Goal: Information Seeking & Learning: Learn about a topic

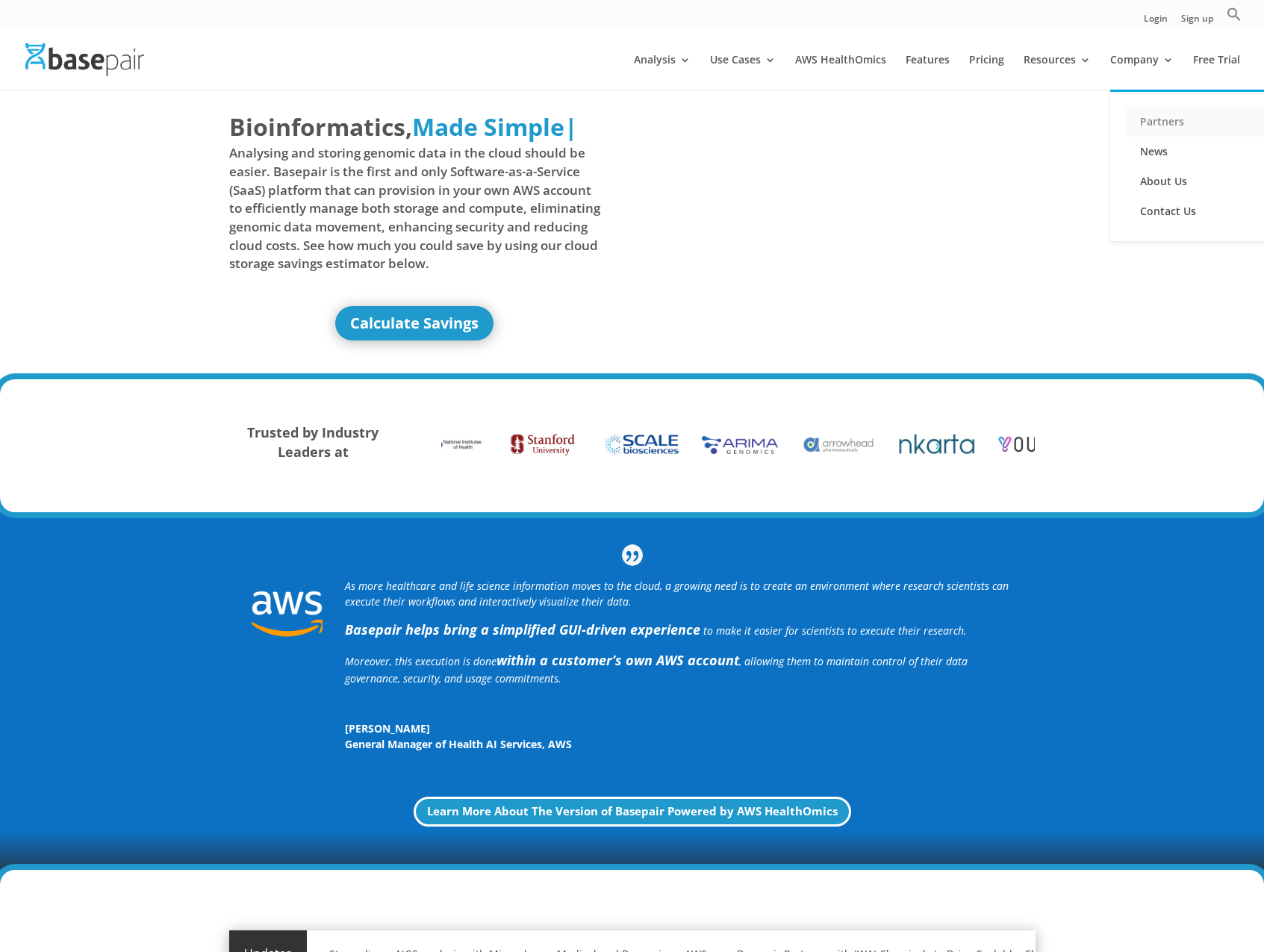
click at [1157, 124] on link "Partners" at bounding box center [1200, 121] width 150 height 30
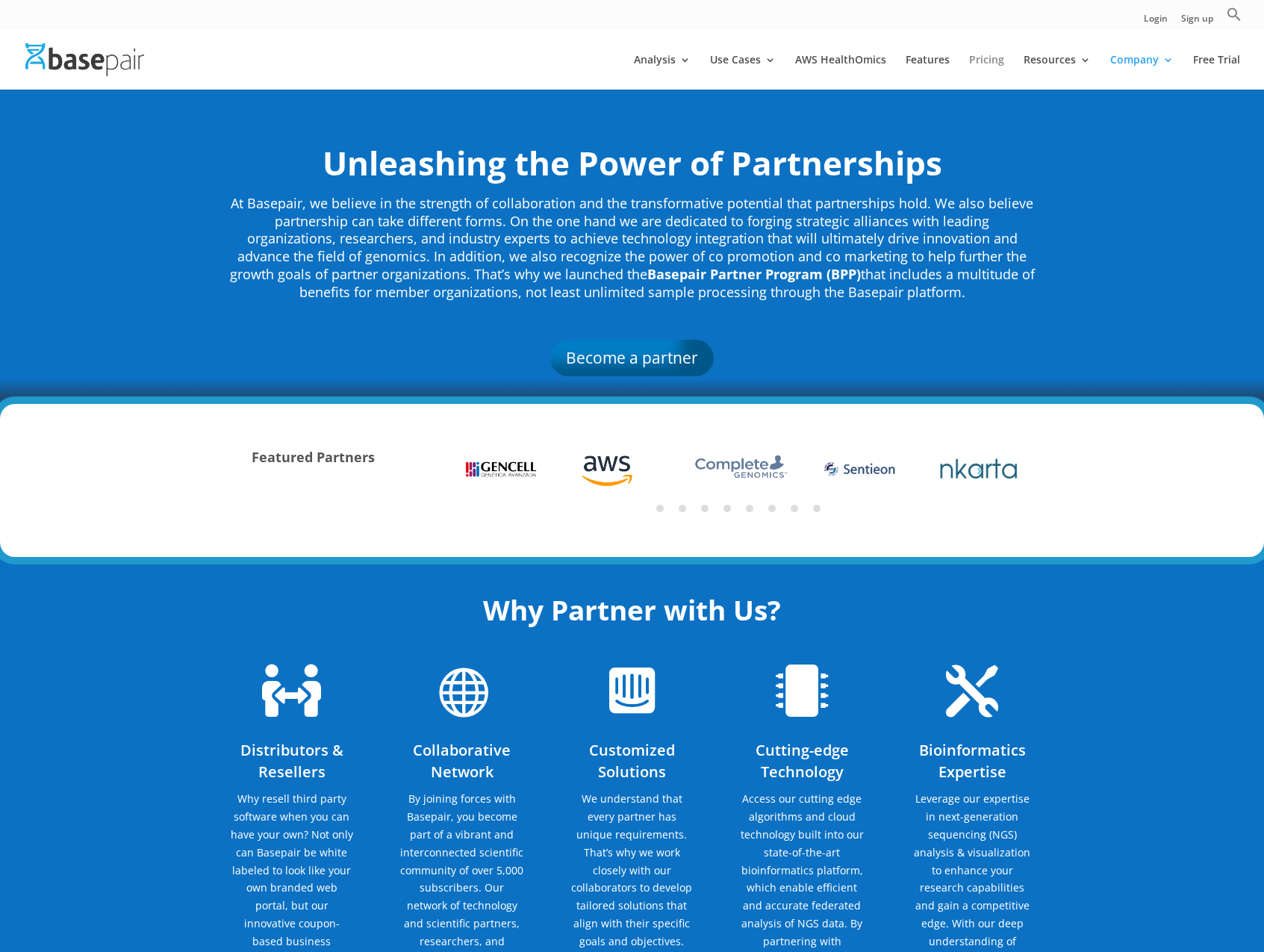
click at [979, 63] on link "Pricing" at bounding box center [987, 72] width 35 height 35
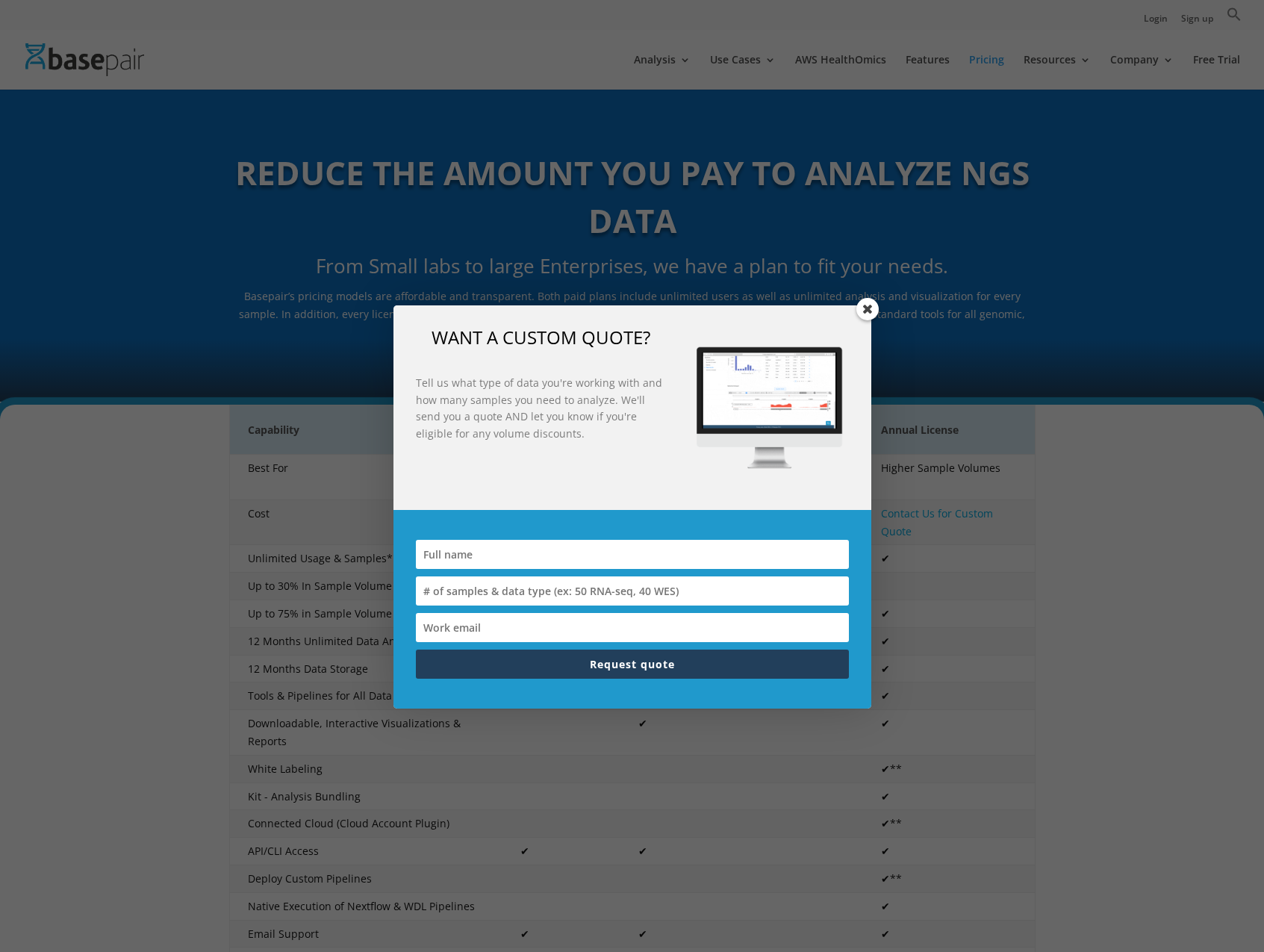
click at [862, 313] on span at bounding box center [868, 309] width 23 height 23
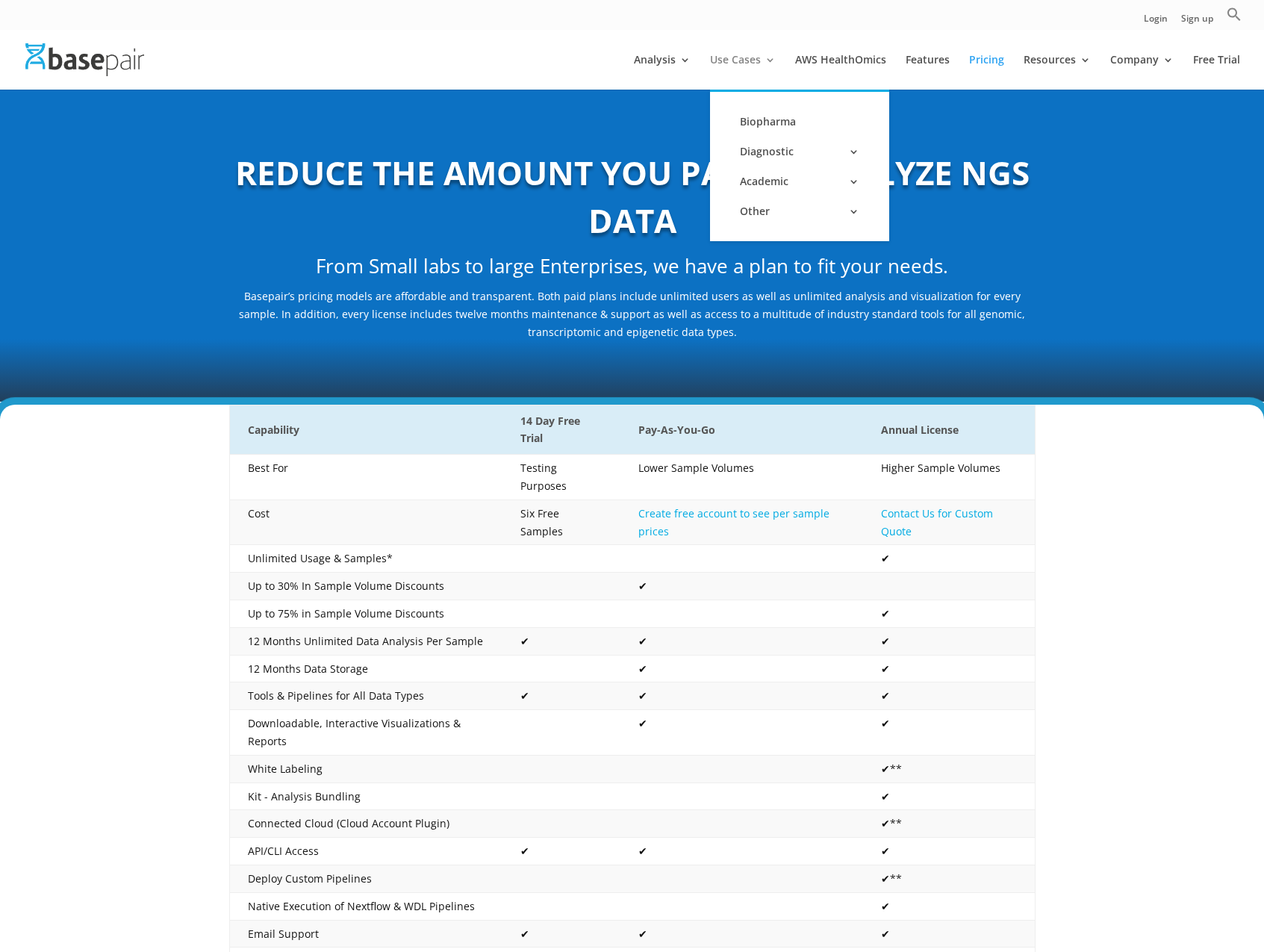
click at [757, 57] on link "Use Cases" at bounding box center [743, 72] width 66 height 35
